Goal: Download file/media

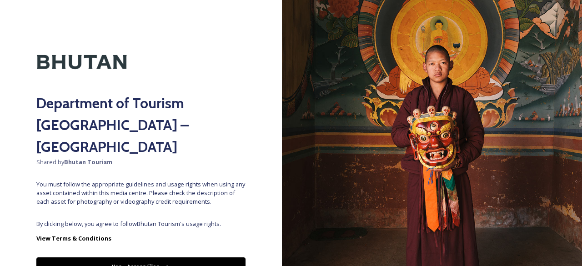
click at [146, 257] on button "Yes - Access Files" at bounding box center [140, 266] width 209 height 19
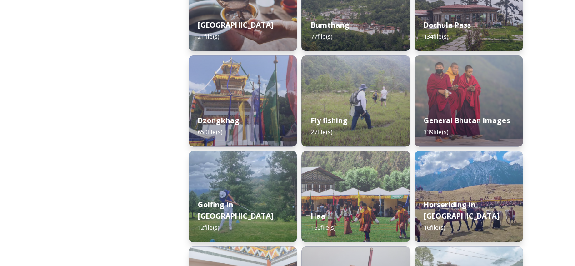
scroll to position [609, 0]
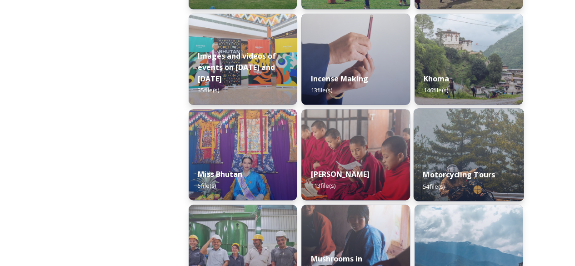
click at [464, 159] on img at bounding box center [468, 154] width 110 height 93
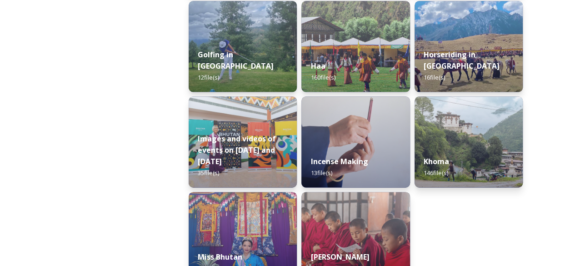
scroll to position [552, 0]
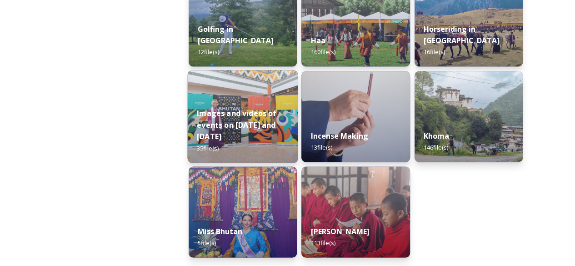
click at [237, 105] on img at bounding box center [243, 116] width 110 height 93
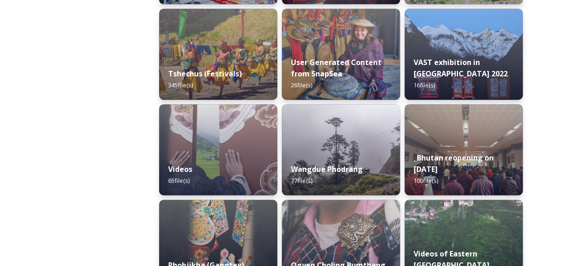
scroll to position [698, 0]
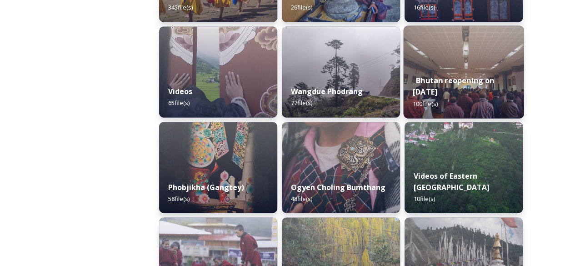
click at [482, 80] on strong "_Bhutan reopening on [DATE]" at bounding box center [454, 86] width 82 height 22
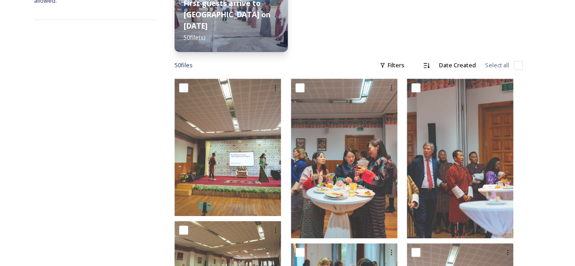
scroll to position [225, 0]
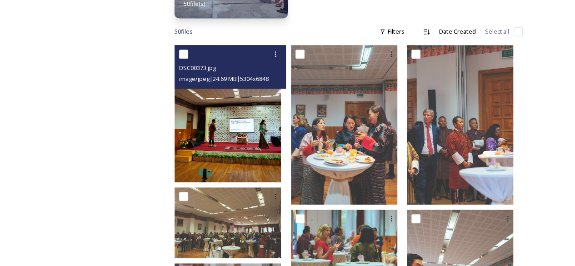
click at [275, 110] on img at bounding box center [228, 113] width 106 height 137
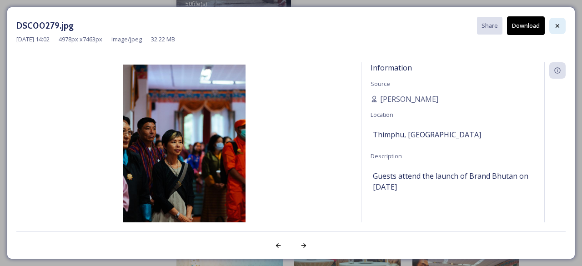
click at [560, 26] on icon at bounding box center [557, 25] width 7 height 7
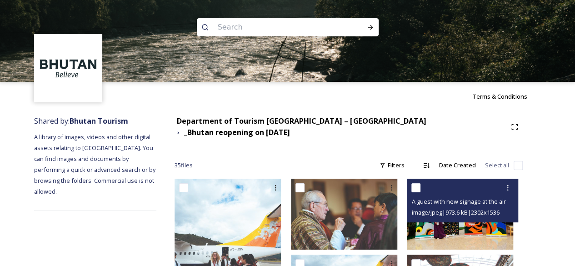
click at [452, 213] on span "image/jpeg | 973.6 kB | 2302 x 1536" at bounding box center [456, 212] width 88 height 8
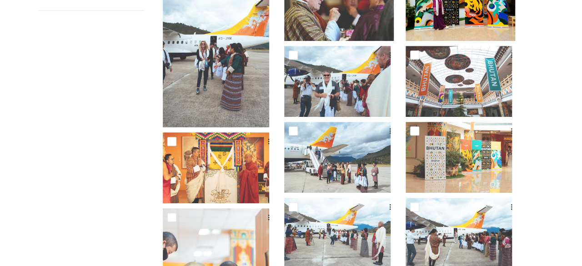
scroll to position [215, 0]
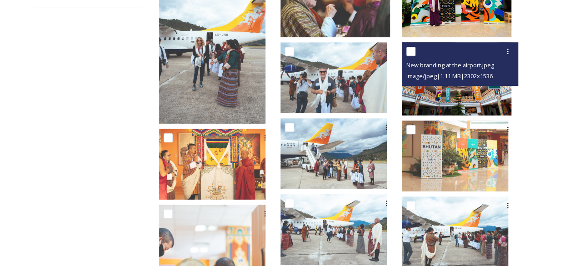
click at [475, 67] on span "New branding at the airport.jpeg" at bounding box center [451, 65] width 88 height 8
click at [469, 100] on img at bounding box center [457, 78] width 110 height 73
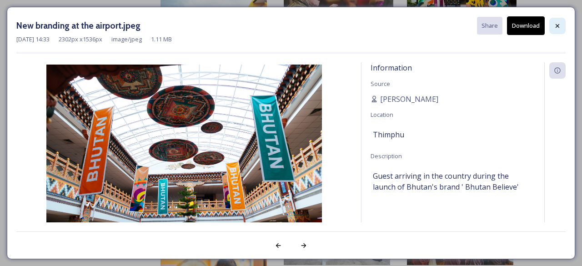
click at [557, 24] on icon at bounding box center [557, 25] width 7 height 7
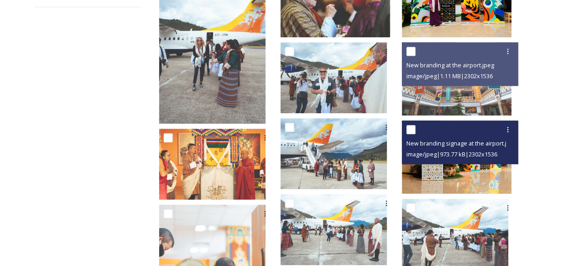
click at [459, 149] on div "image/jpeg | 973.77 kB | 2302 x 1536" at bounding box center [462, 154] width 110 height 11
click at [450, 167] on img at bounding box center [457, 157] width 110 height 73
